Goal: Task Accomplishment & Management: Manage account settings

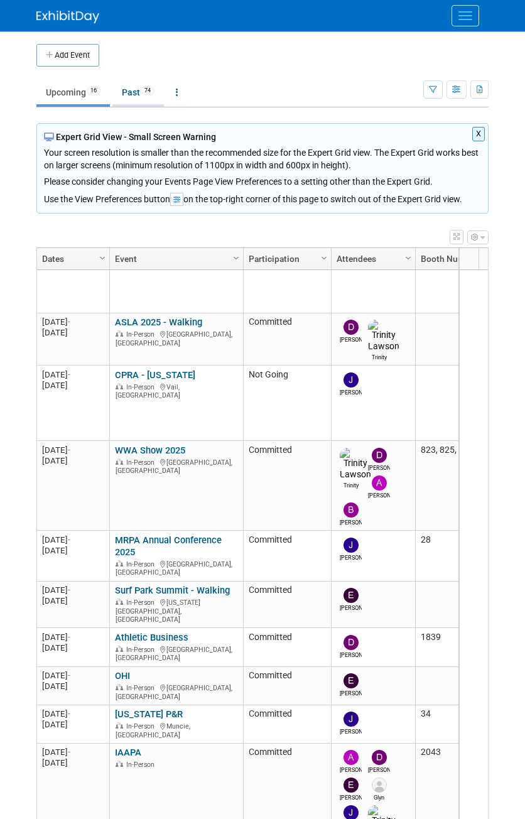
click at [114, 85] on link "Past 74" at bounding box center [138, 92] width 52 height 24
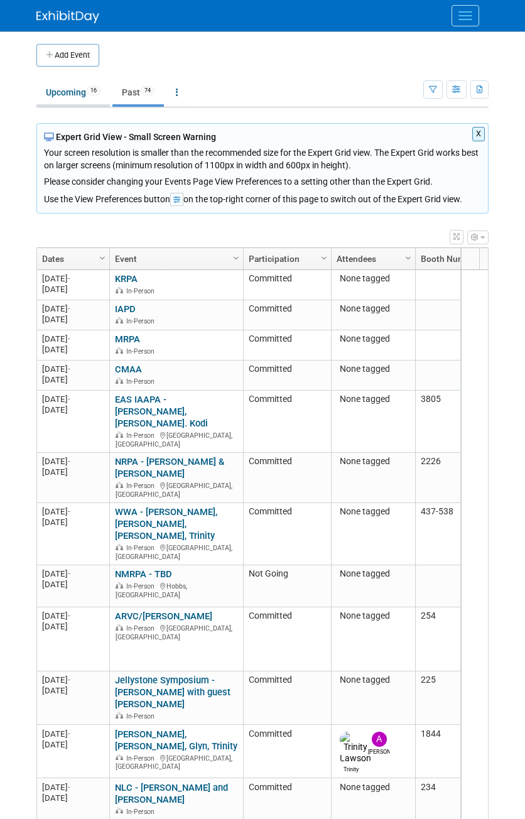
click at [87, 94] on link "Upcoming 16" at bounding box center [73, 92] width 74 height 24
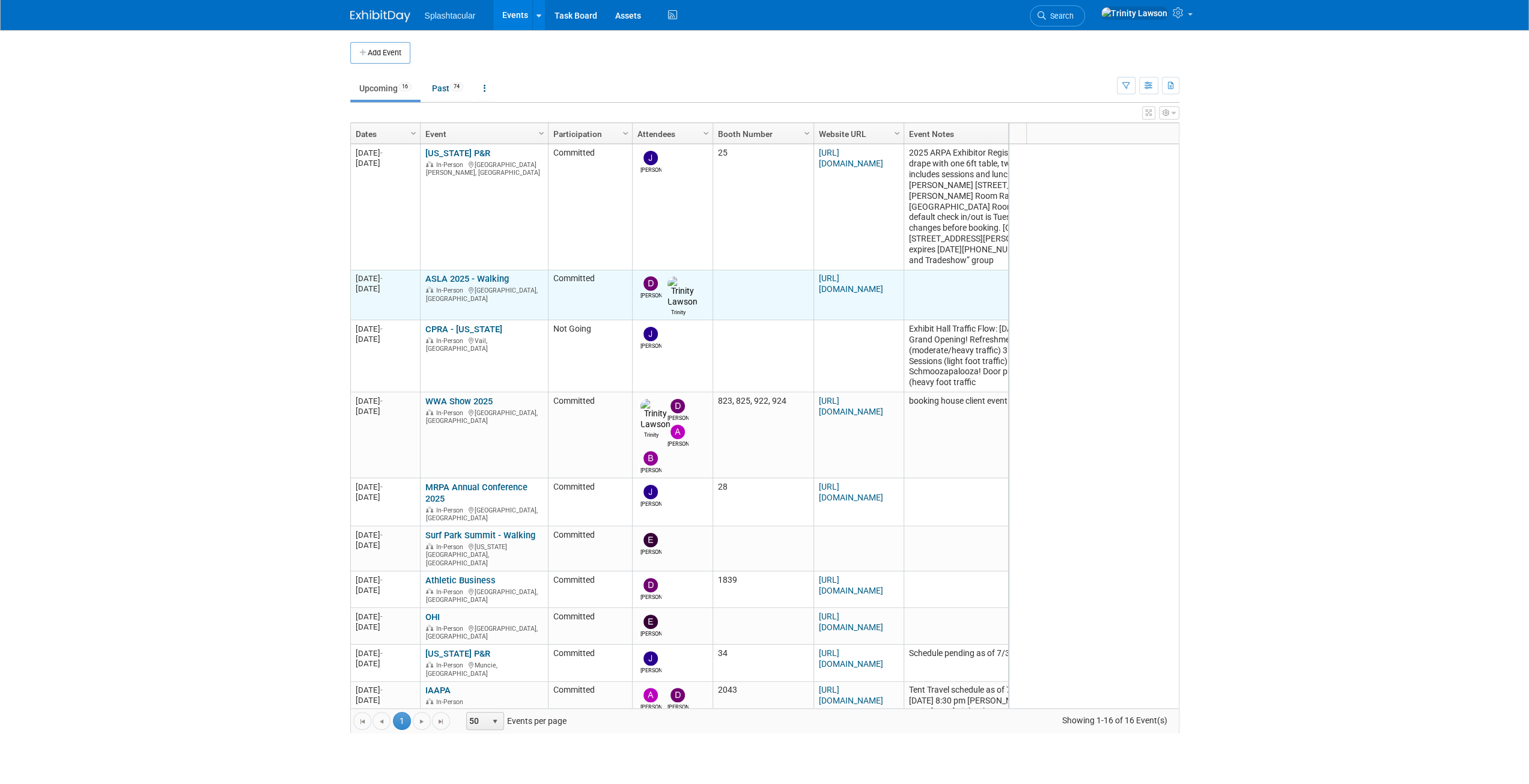
drag, startPoint x: 464, startPoint y: 254, endPoint x: 464, endPoint y: 263, distance: 9.0
click at [464, 254] on td "Arkansas P&R Arkansas P&R In-Person Fort Smith, AR" at bounding box center [484, 207] width 128 height 125
click at [466, 273] on link "ASLA 2025 - Walking" at bounding box center [467, 278] width 83 height 11
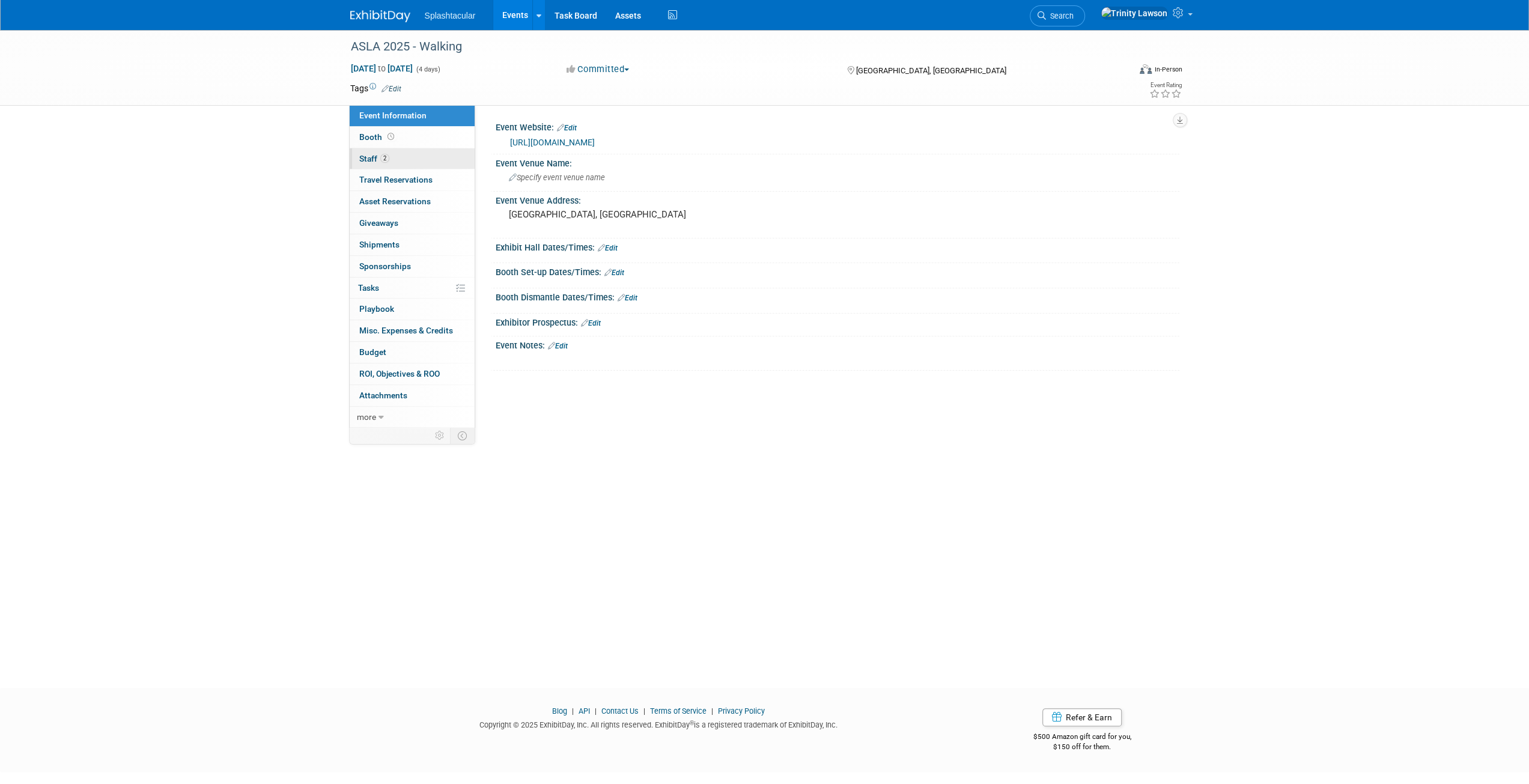
click at [390, 155] on link "2 Staff 2" at bounding box center [412, 159] width 125 height 21
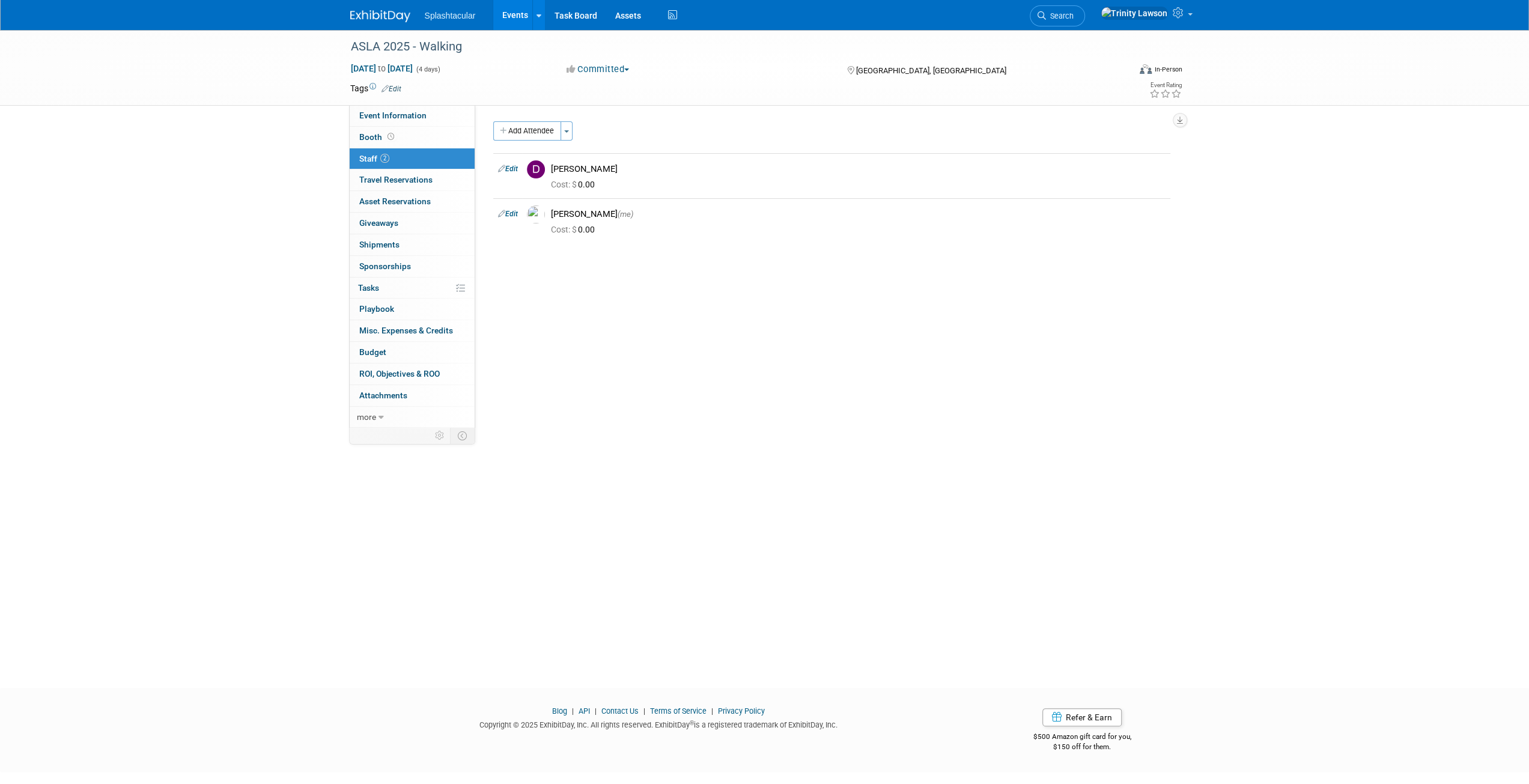
click at [489, 219] on div "Event Website: Edit https://www.aslaconference.com/ Event Venue Name: Specify e…" at bounding box center [827, 265] width 704 height 320
click at [505, 215] on icon at bounding box center [502, 213] width 8 height 12
select select "e61f16a9-4e47-4ade-81f8-bbf74fc51130"
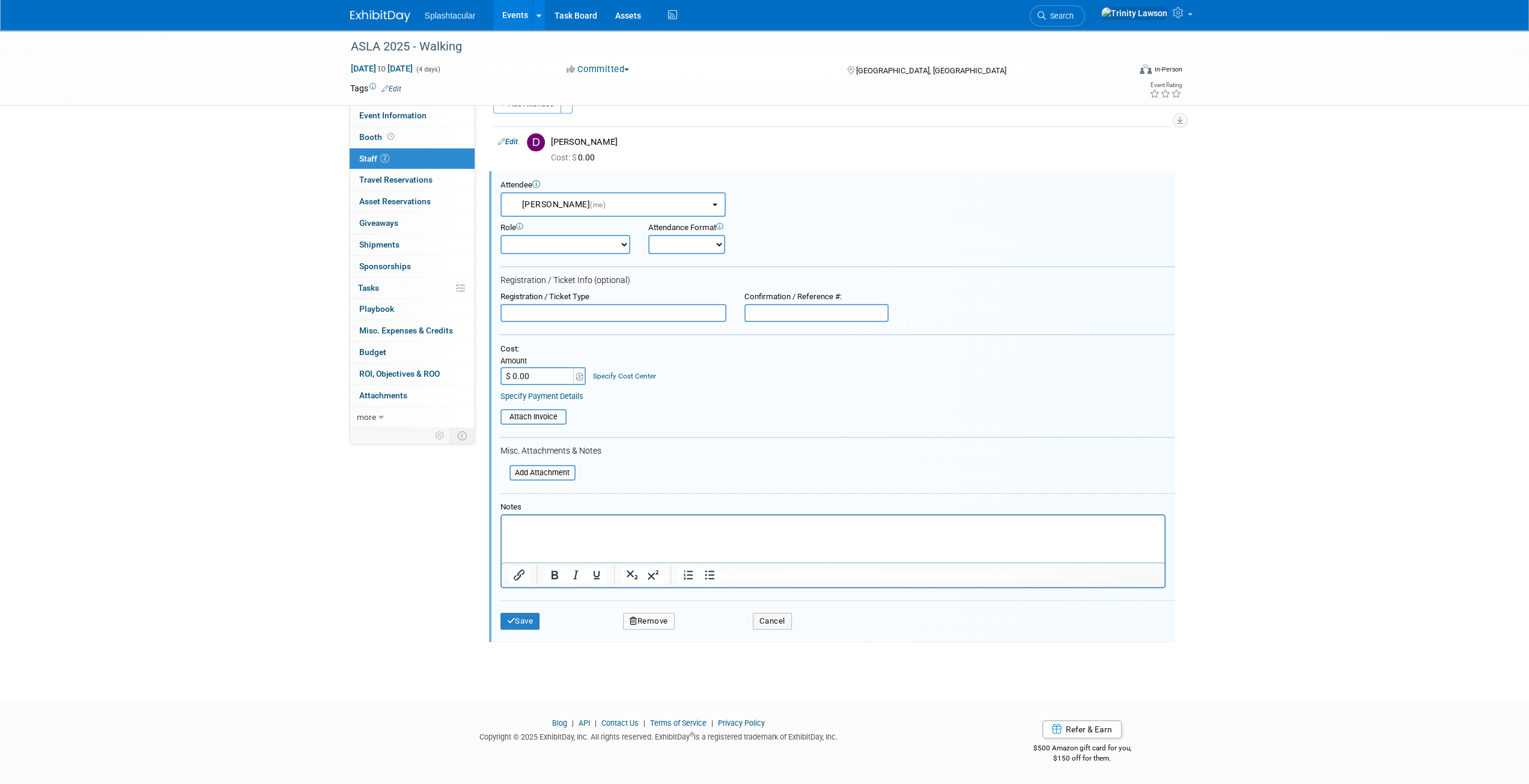
scroll to position [25, 0]
click at [683, 621] on td "Remove" at bounding box center [649, 623] width 99 height 17
click at [655, 620] on button "Remove" at bounding box center [649, 623] width 52 height 17
click at [702, 620] on div "Yes No" at bounding box center [730, 631] width 95 height 30
click at [710, 629] on link "Yes" at bounding box center [714, 632] width 34 height 19
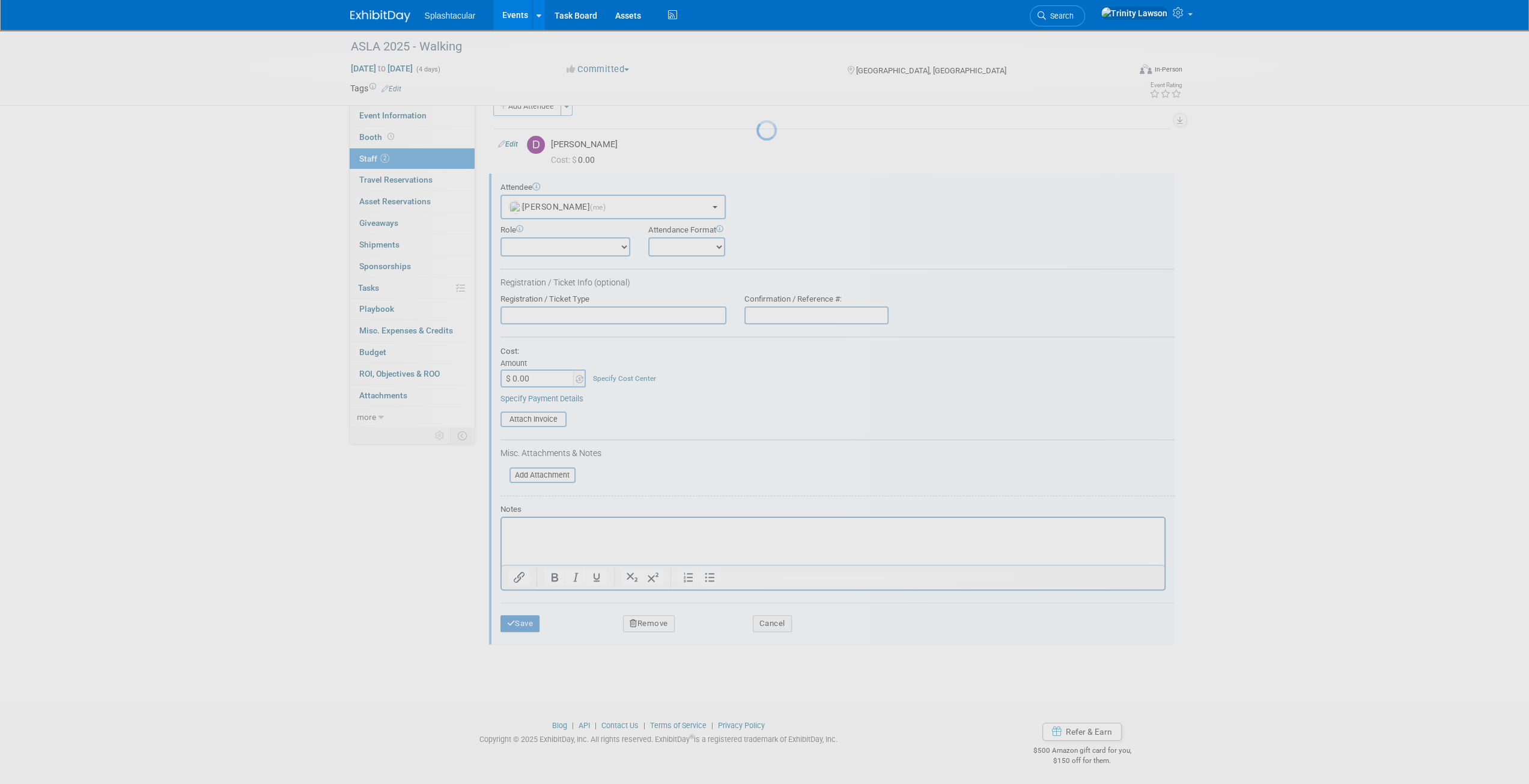
scroll to position [0, 0]
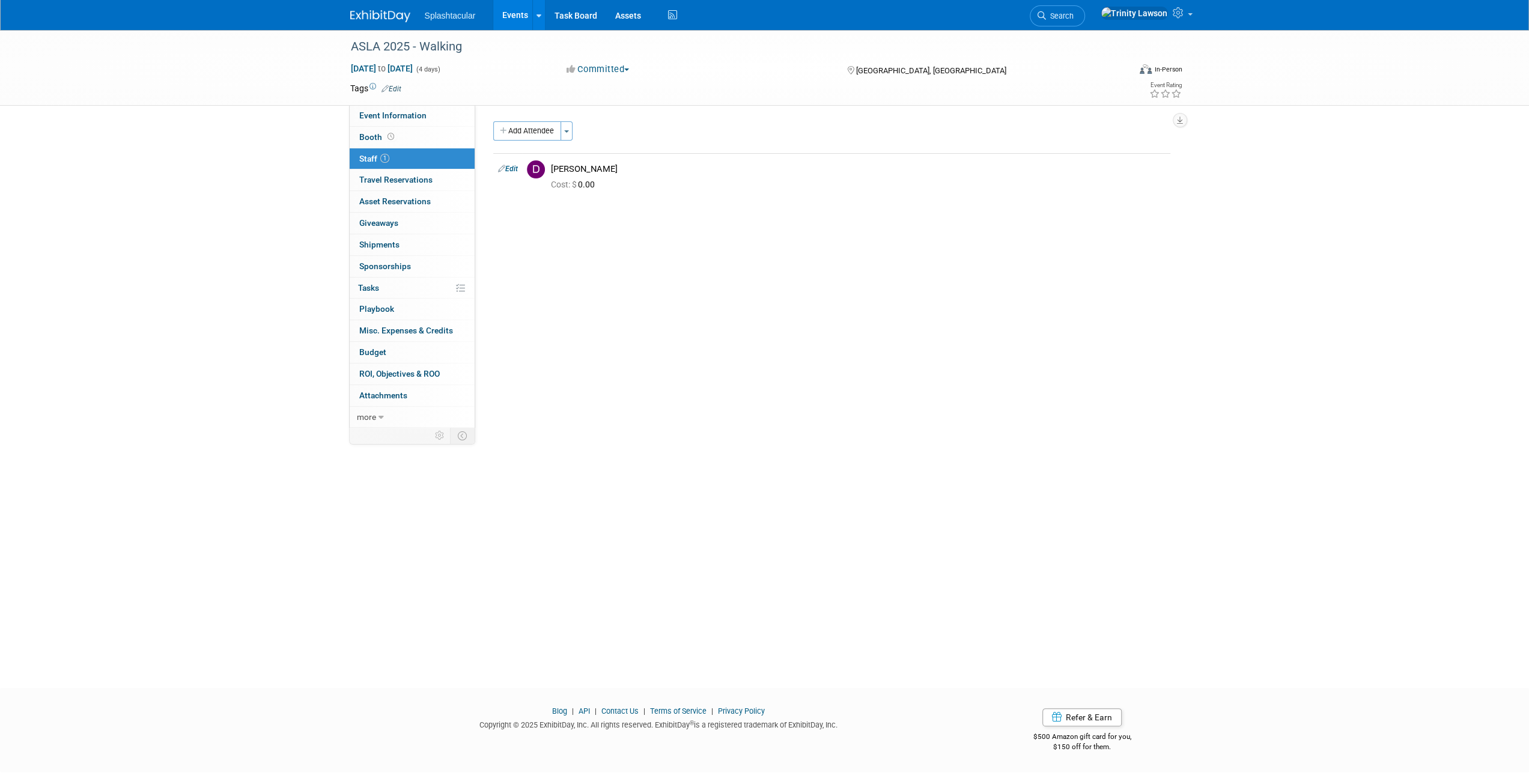
click at [518, 11] on link "Events" at bounding box center [515, 14] width 44 height 30
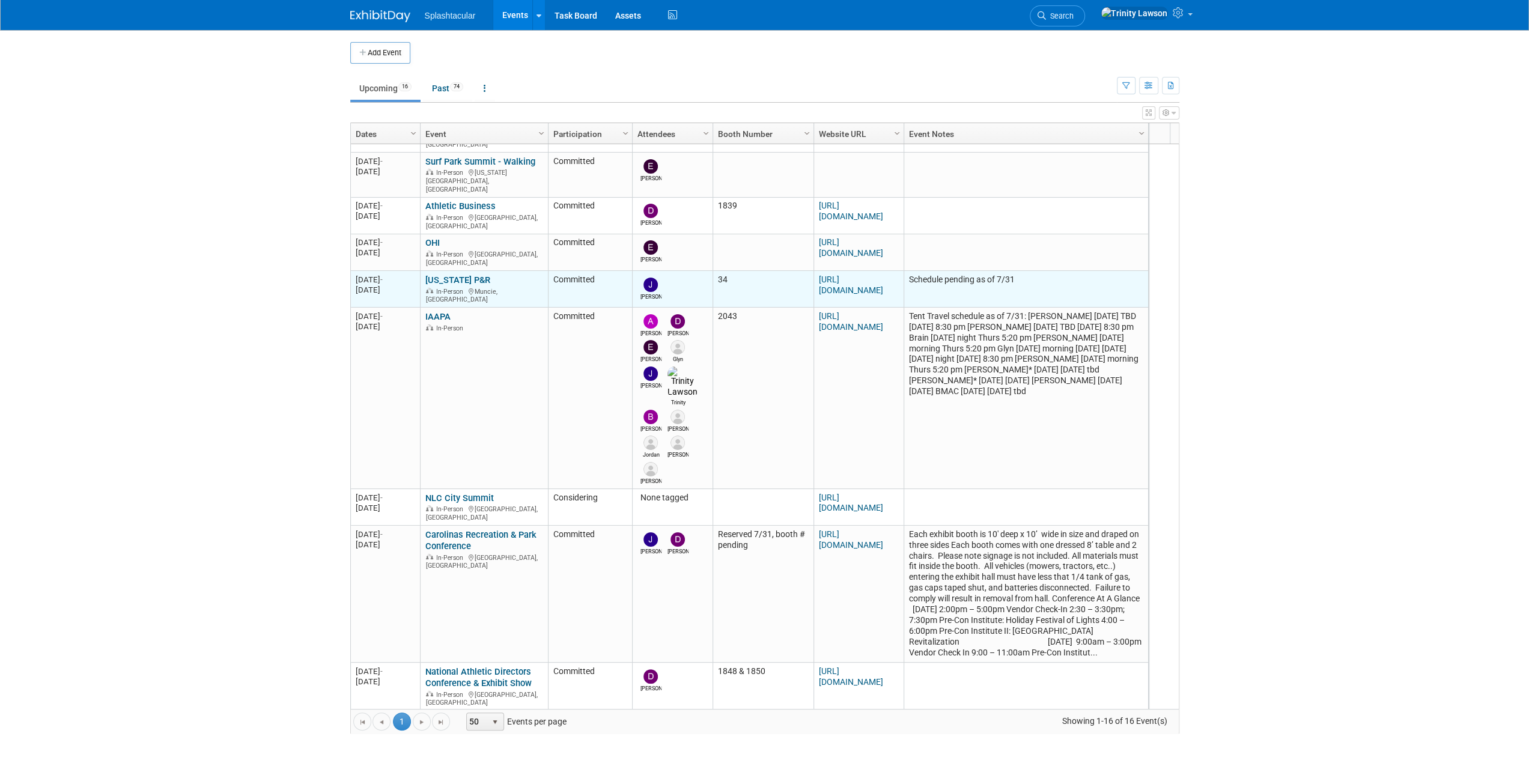
scroll to position [373, 0]
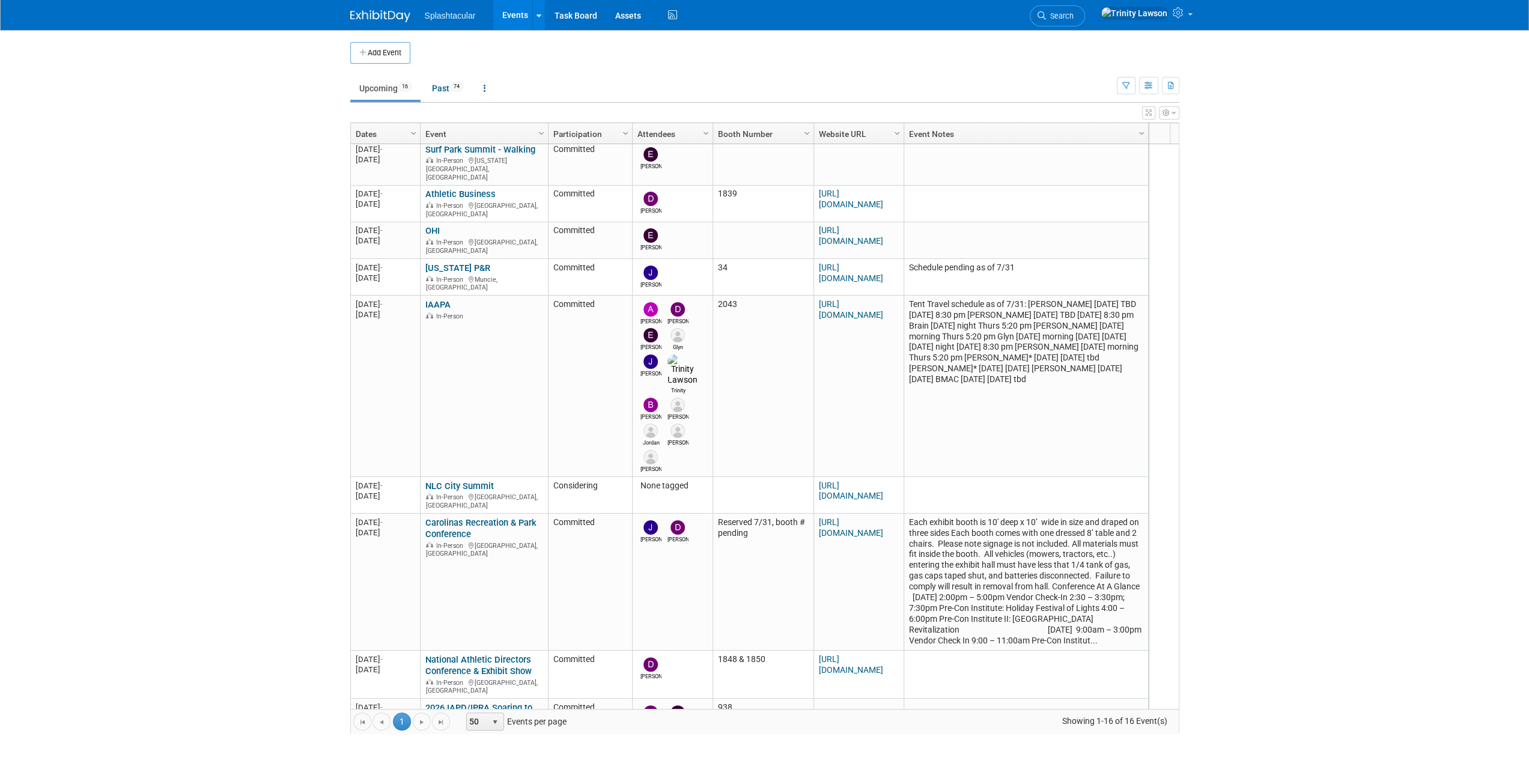
click at [216, 156] on body "Splashtacular Events Add Event Bulk Upload Events Shareable Event Boards Recent…" at bounding box center [764, 392] width 1529 height 784
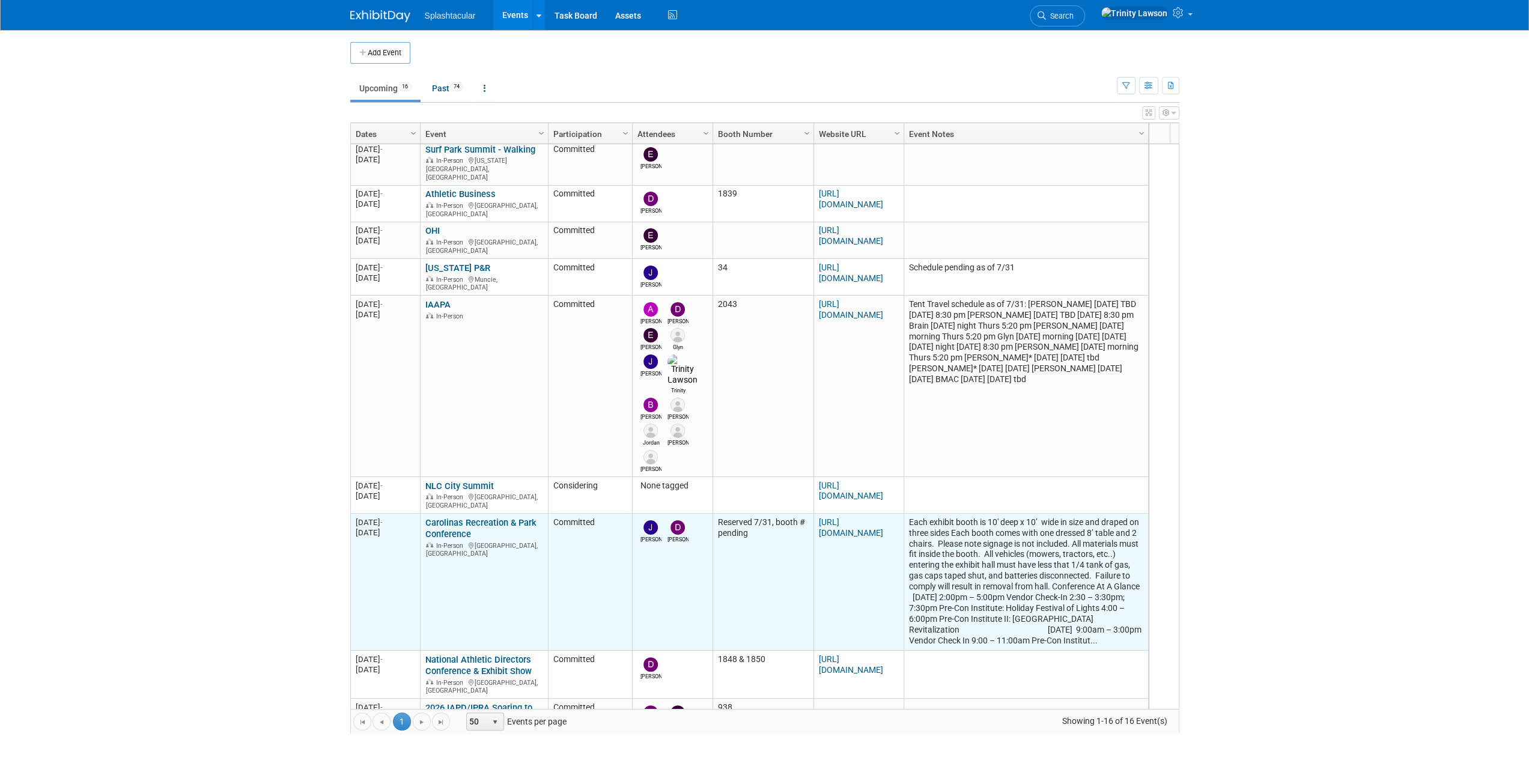
scroll to position [229, 0]
